Goal: Find specific page/section: Find specific page/section

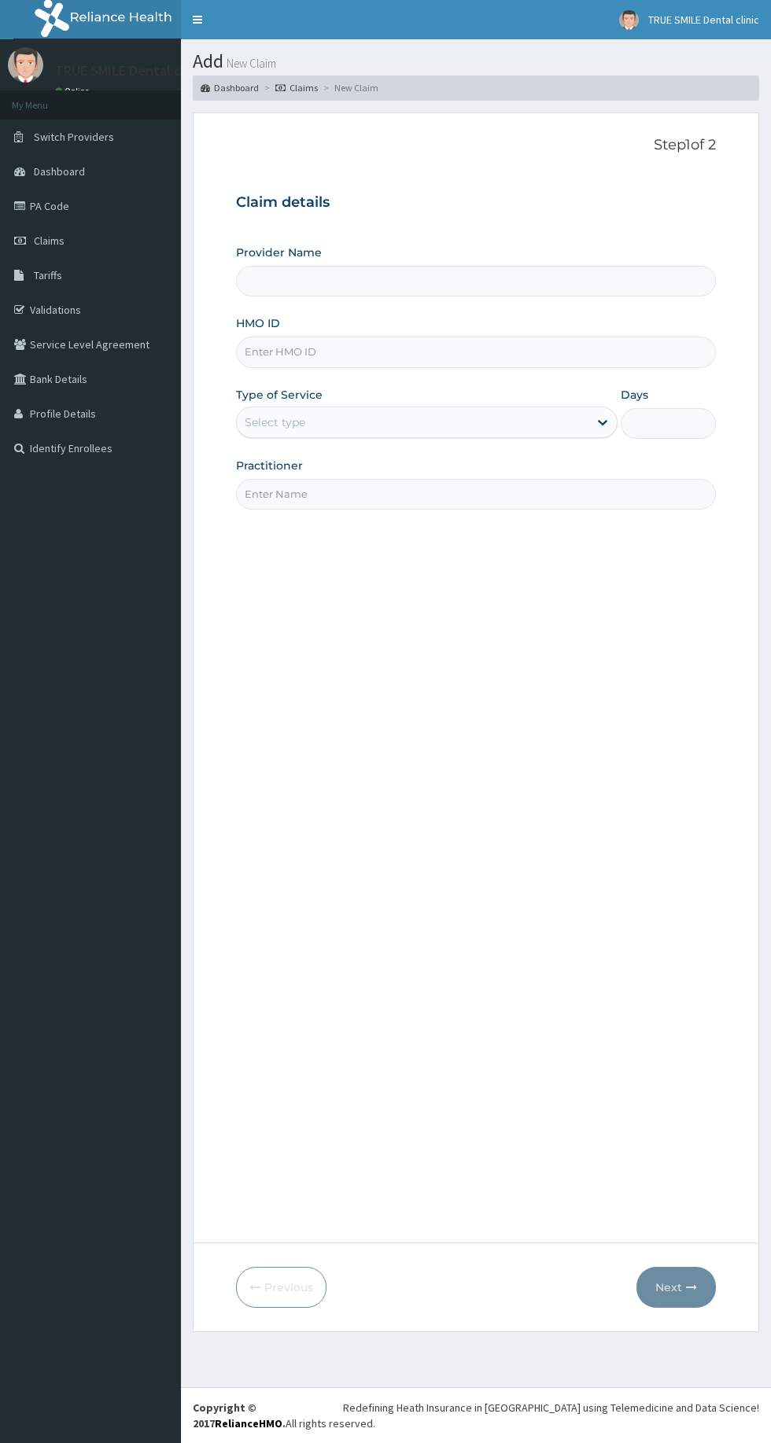
click at [62, 197] on link "PA Code" at bounding box center [90, 206] width 181 height 35
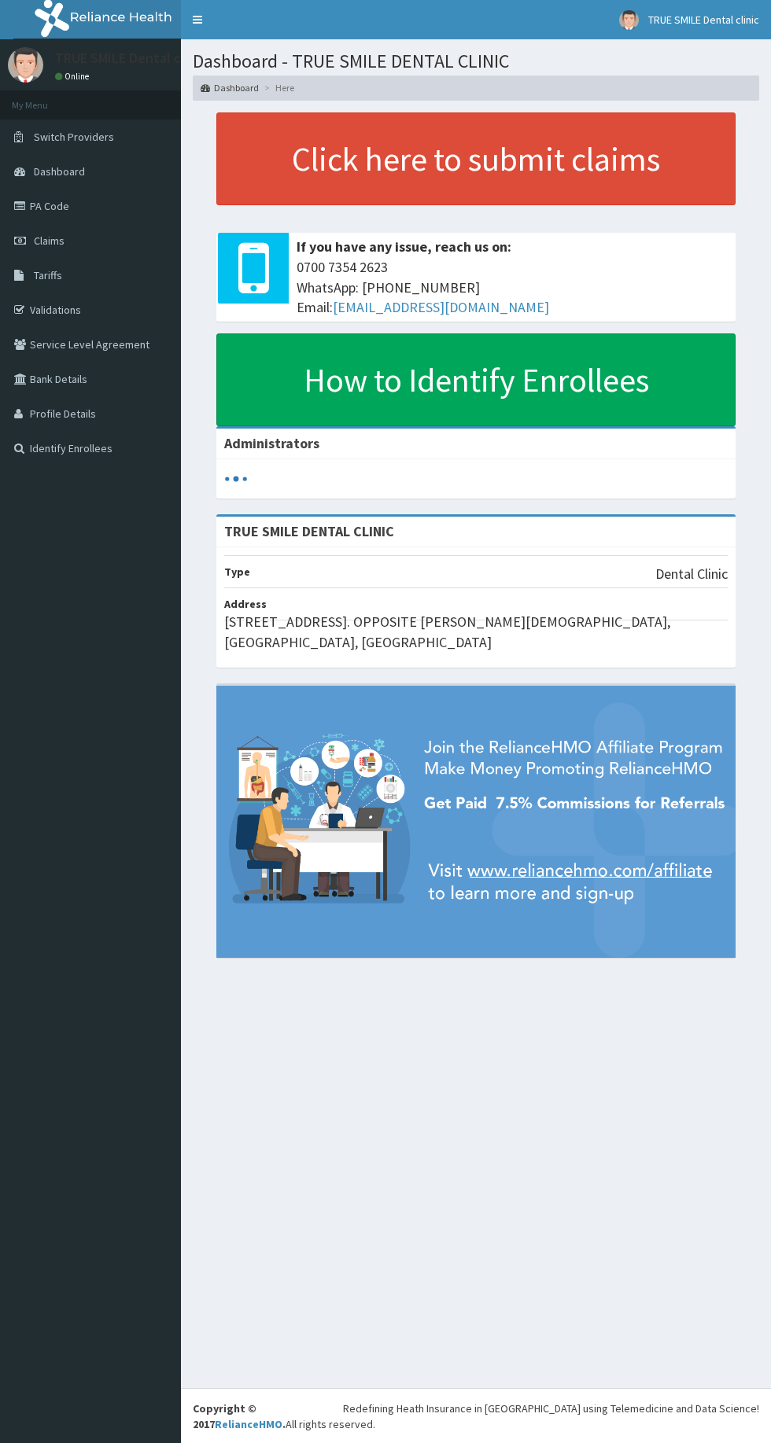
click at [42, 243] on span "Claims" at bounding box center [49, 241] width 31 height 14
